Goal: Transaction & Acquisition: Obtain resource

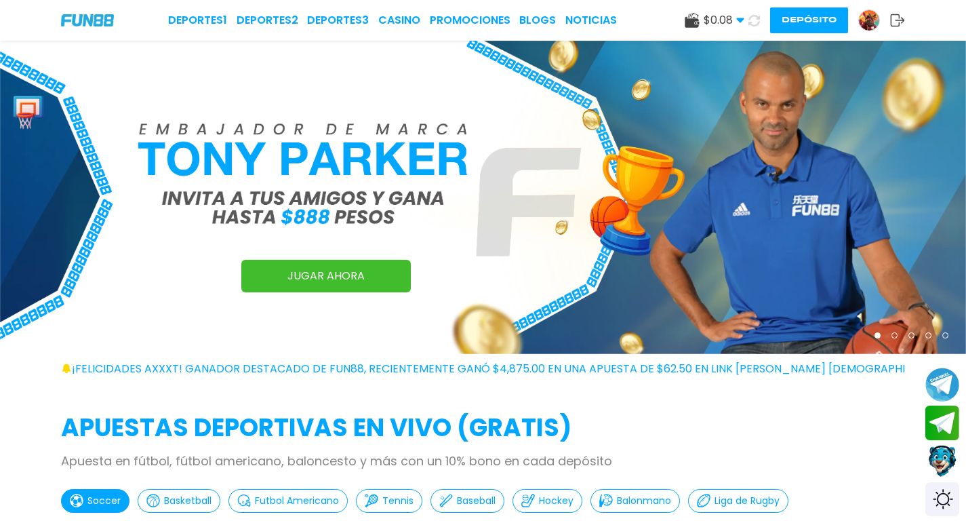
click at [726, 20] on span "$ 0.08" at bounding box center [724, 20] width 41 height 16
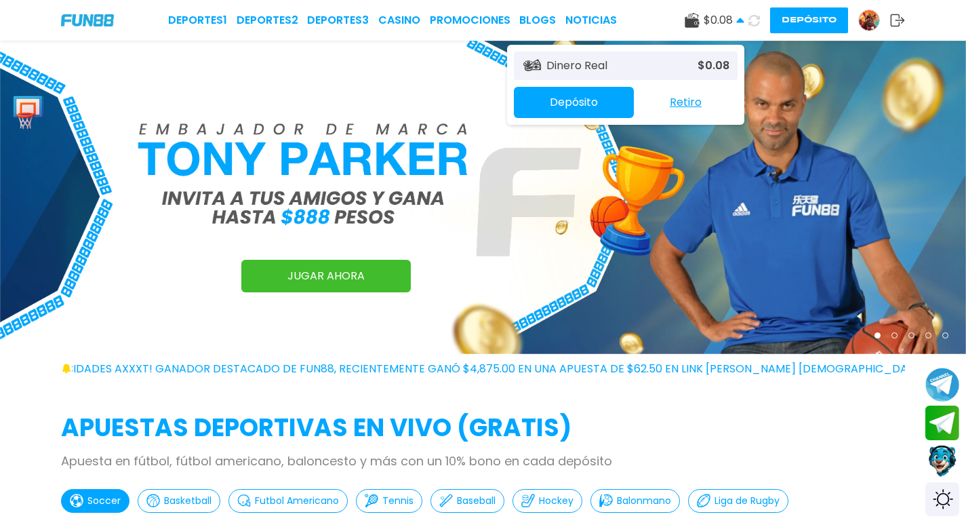
click at [715, 62] on p "$ 0.08" at bounding box center [714, 66] width 32 height 16
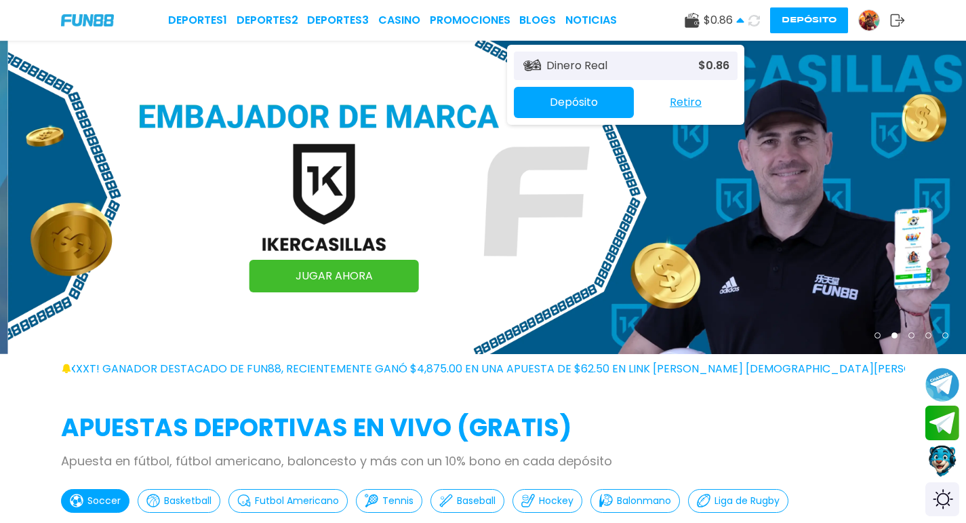
click at [715, 62] on p "$ 0.86" at bounding box center [713, 66] width 31 height 16
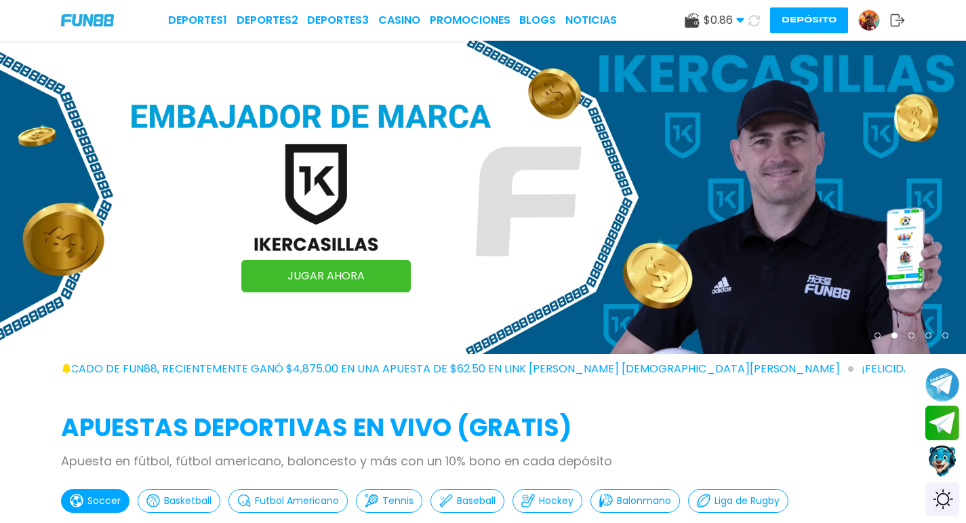
click at [869, 17] on img at bounding box center [869, 20] width 20 height 20
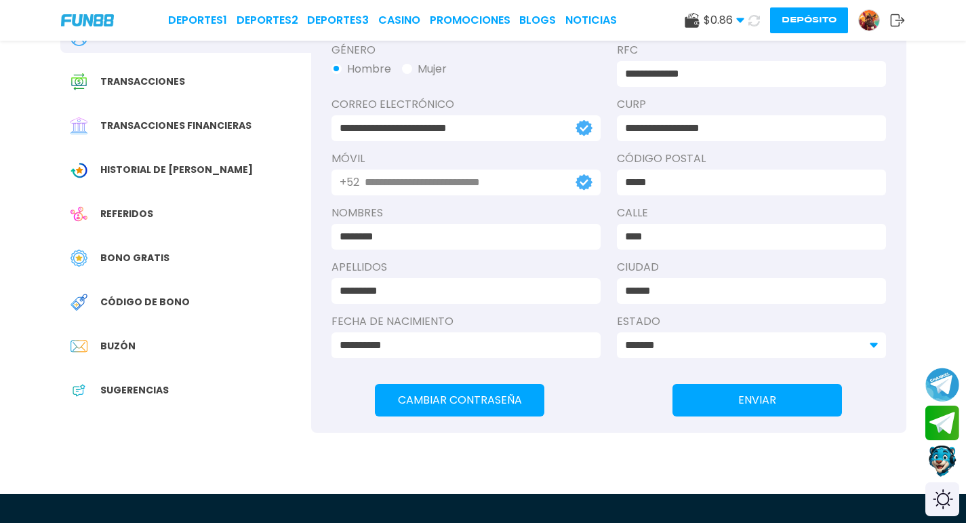
scroll to position [136, 0]
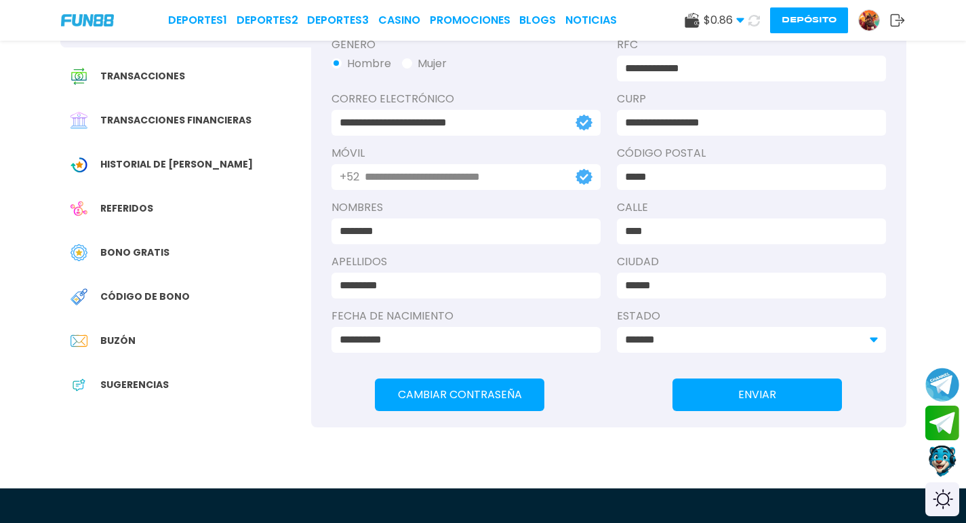
click at [139, 243] on div "Bono Gratis" at bounding box center [185, 252] width 251 height 31
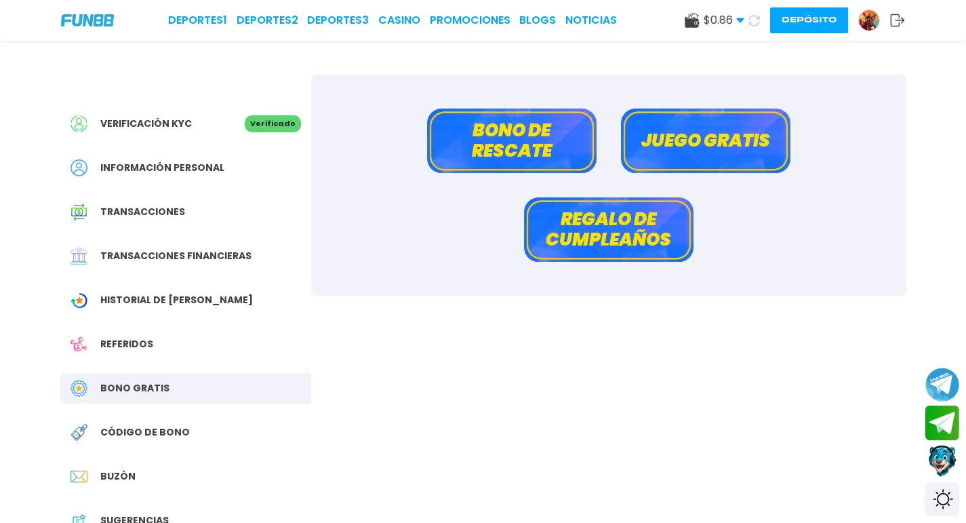
drag, startPoint x: 747, startPoint y: 143, endPoint x: 714, endPoint y: 60, distance: 89.2
click at [714, 60] on div "Verificación KYC Verificado Información personal Transacciones Transacciones fi…" at bounding box center [483, 319] width 879 height 557
click at [456, 157] on button "Bono de rescate" at bounding box center [512, 141] width 170 height 64
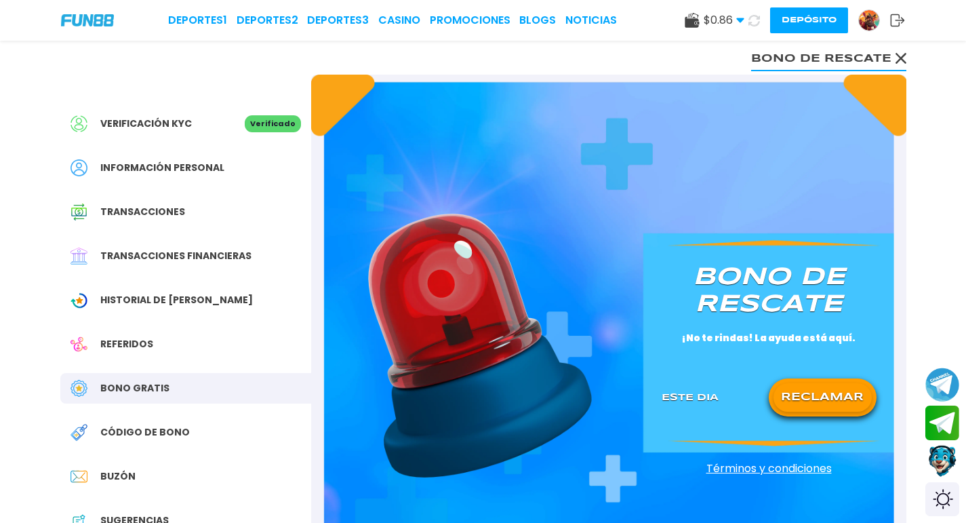
click at [821, 399] on button "RECLAMAR" at bounding box center [823, 397] width 98 height 28
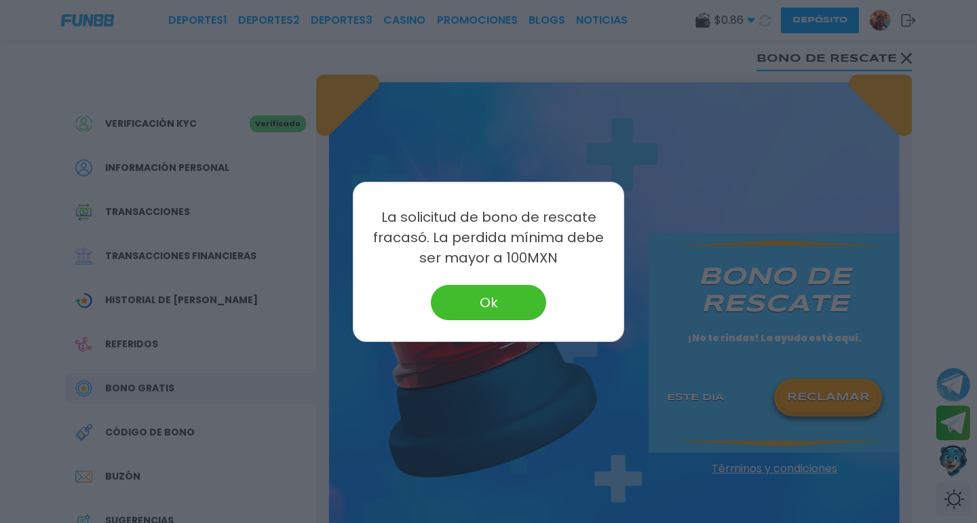
click at [451, 292] on button "Ok" at bounding box center [488, 302] width 115 height 35
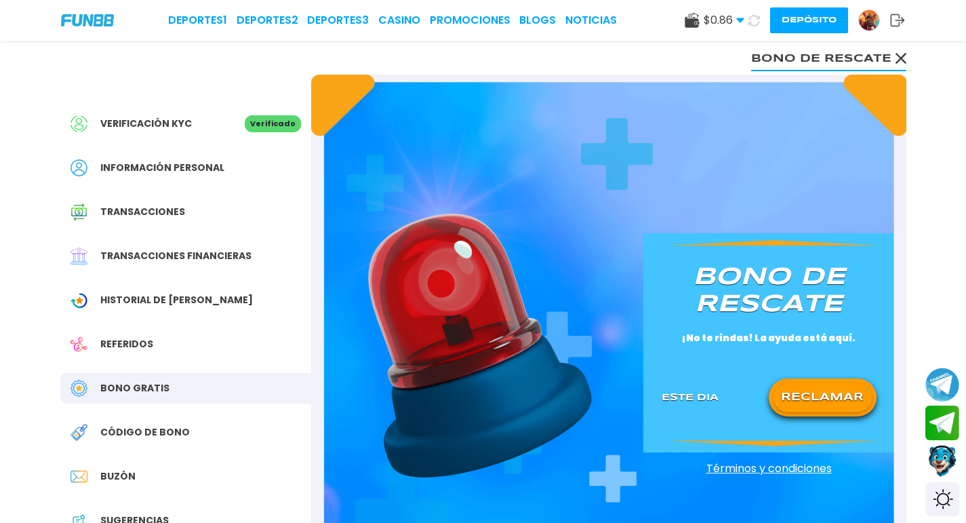
click at [887, 51] on button "Bono de rescate" at bounding box center [828, 57] width 155 height 27
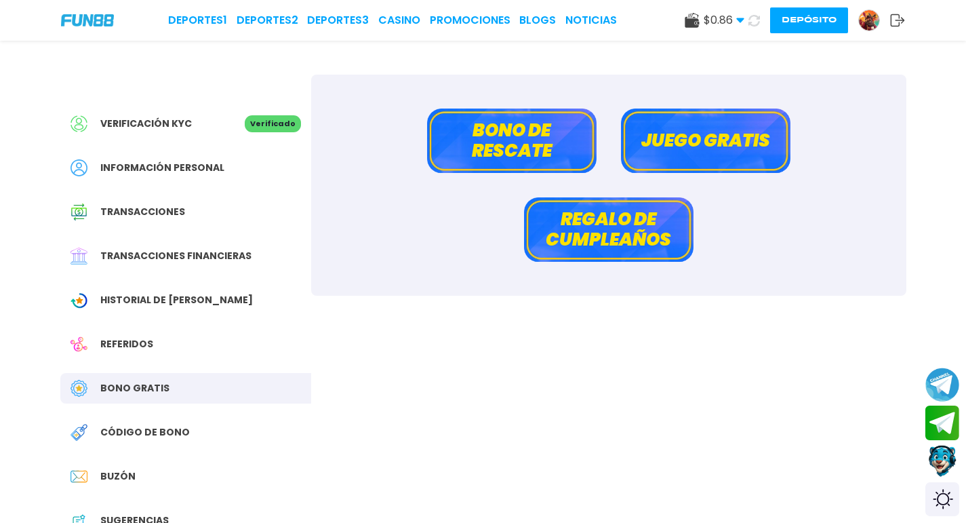
click at [878, 18] on img at bounding box center [869, 20] width 20 height 20
